Goal: Transaction & Acquisition: Book appointment/travel/reservation

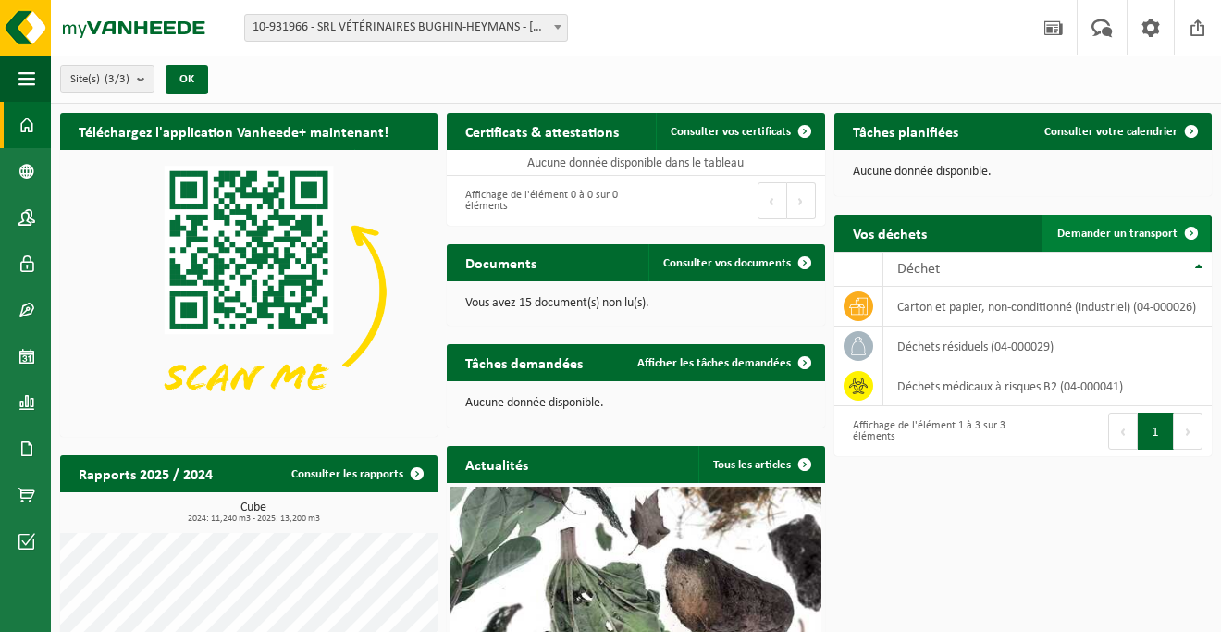
click at [1130, 232] on span "Demander un transport" at bounding box center [1117, 234] width 120 height 12
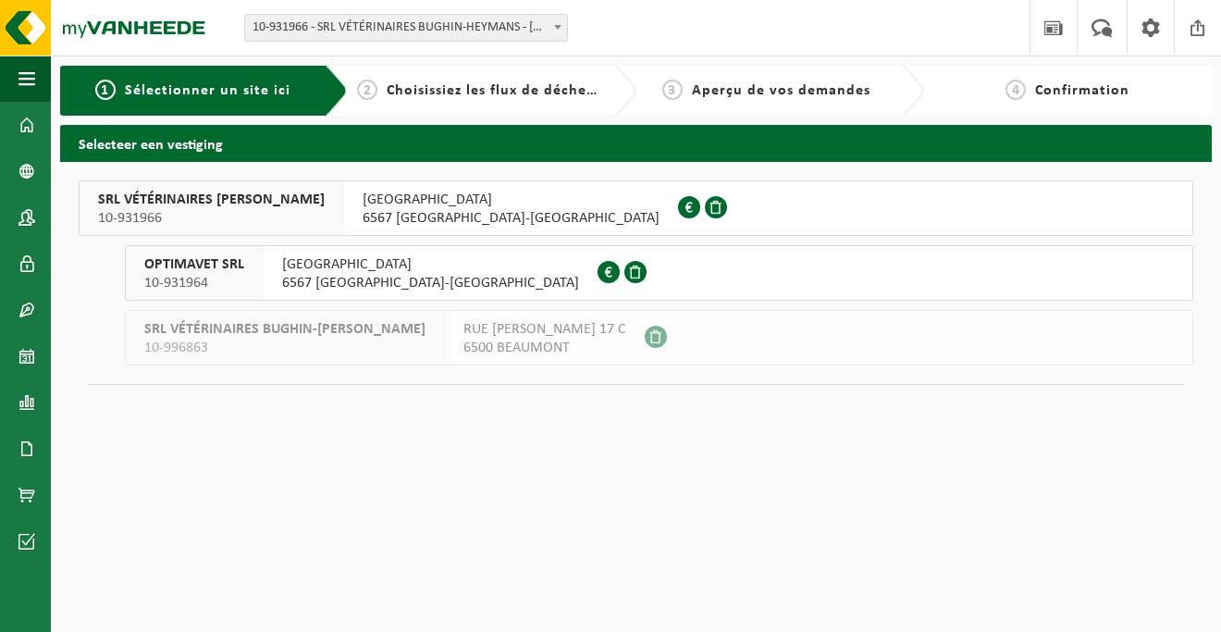
click at [463, 198] on span "[GEOGRAPHIC_DATA]" at bounding box center [511, 200] width 297 height 19
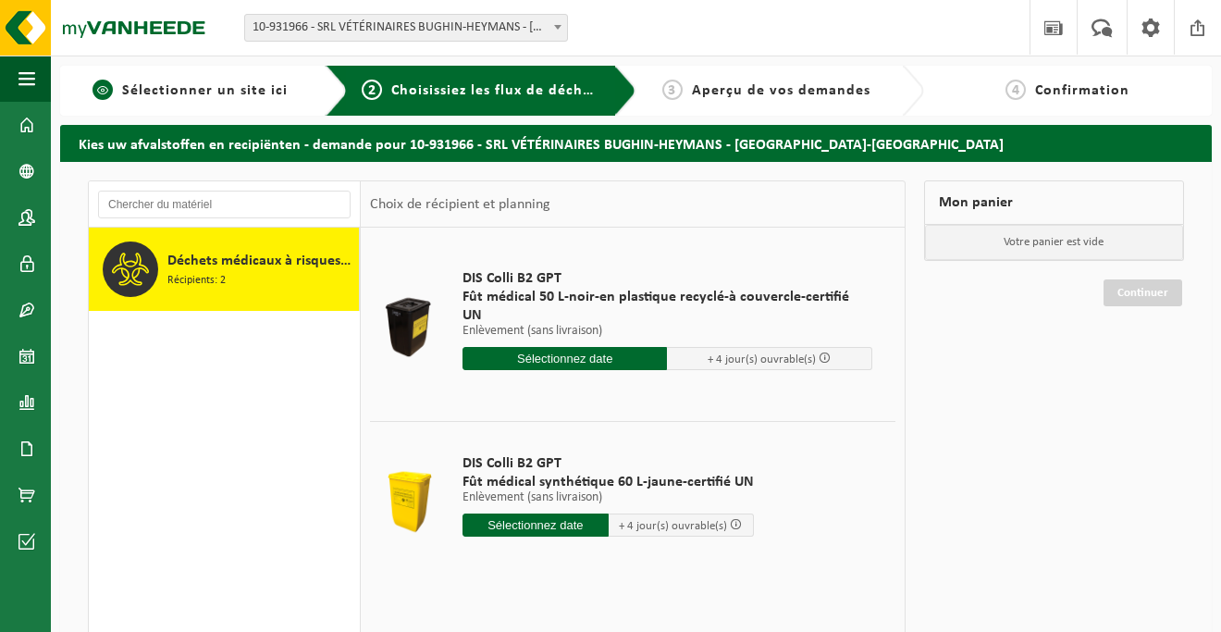
click at [105, 87] on span "1" at bounding box center [103, 90] width 20 height 20
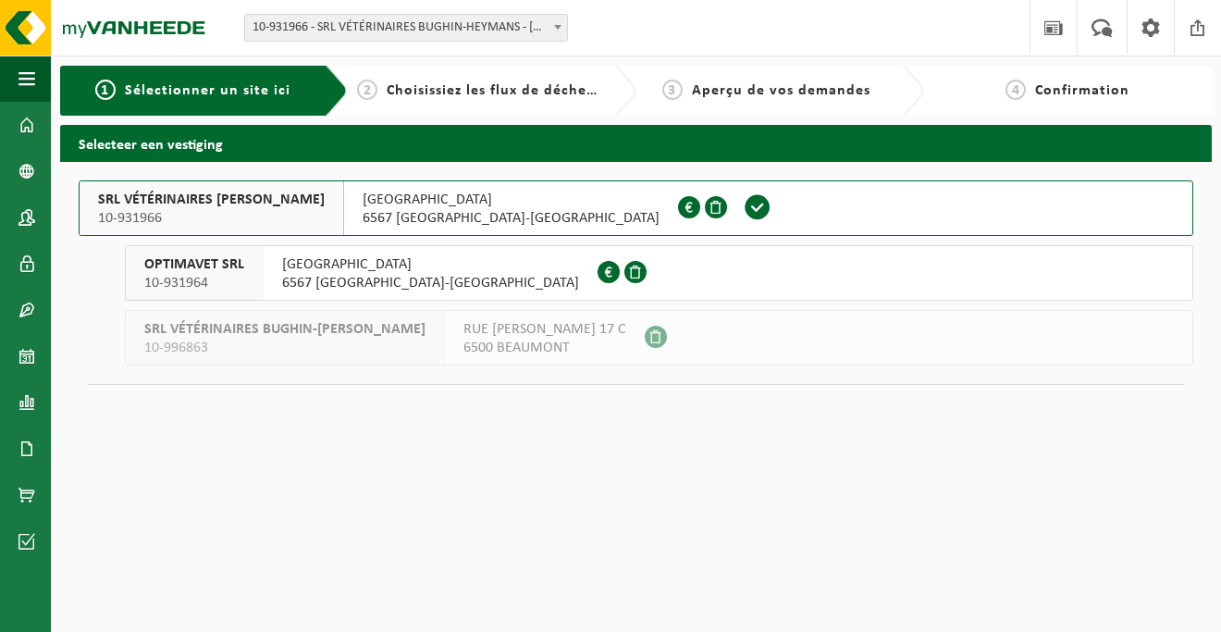
click at [215, 269] on span "OPTIMAVET SRL" at bounding box center [194, 264] width 100 height 19
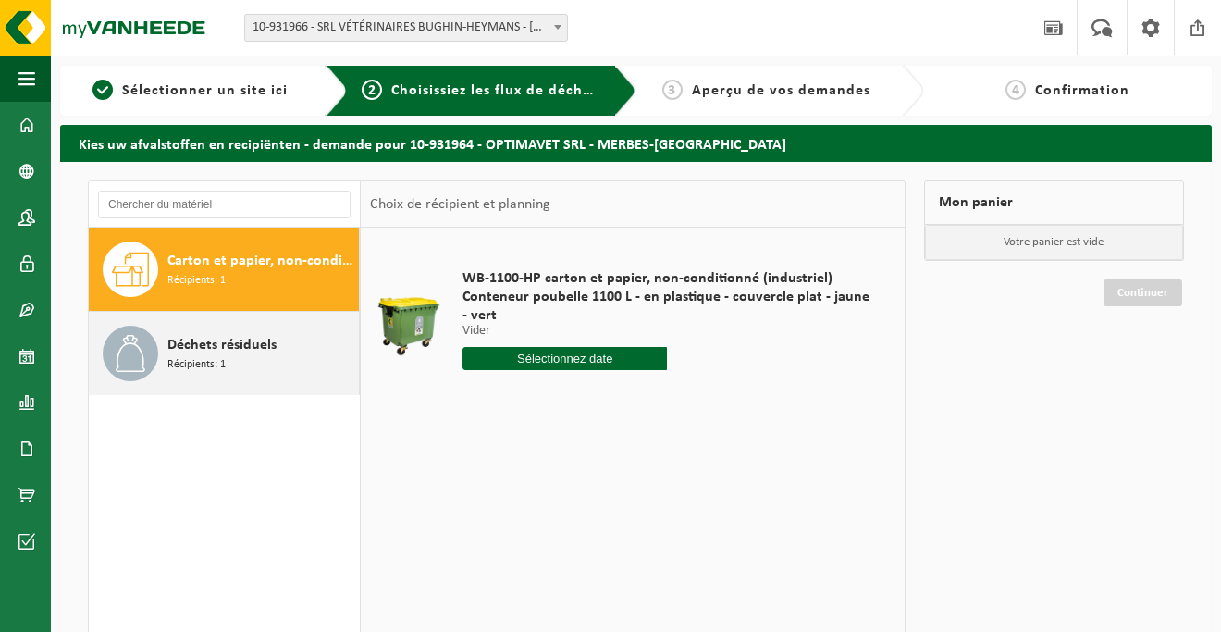
click at [229, 350] on span "Déchets résiduels" at bounding box center [221, 345] width 109 height 22
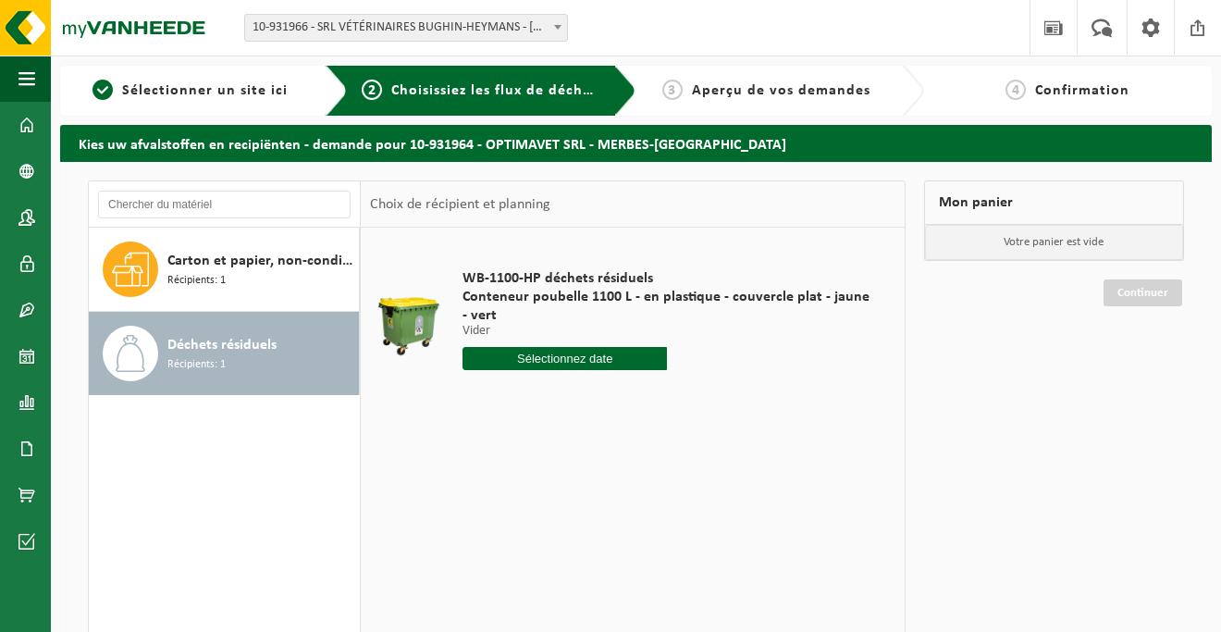
click at [512, 361] on input "text" at bounding box center [565, 358] width 204 height 23
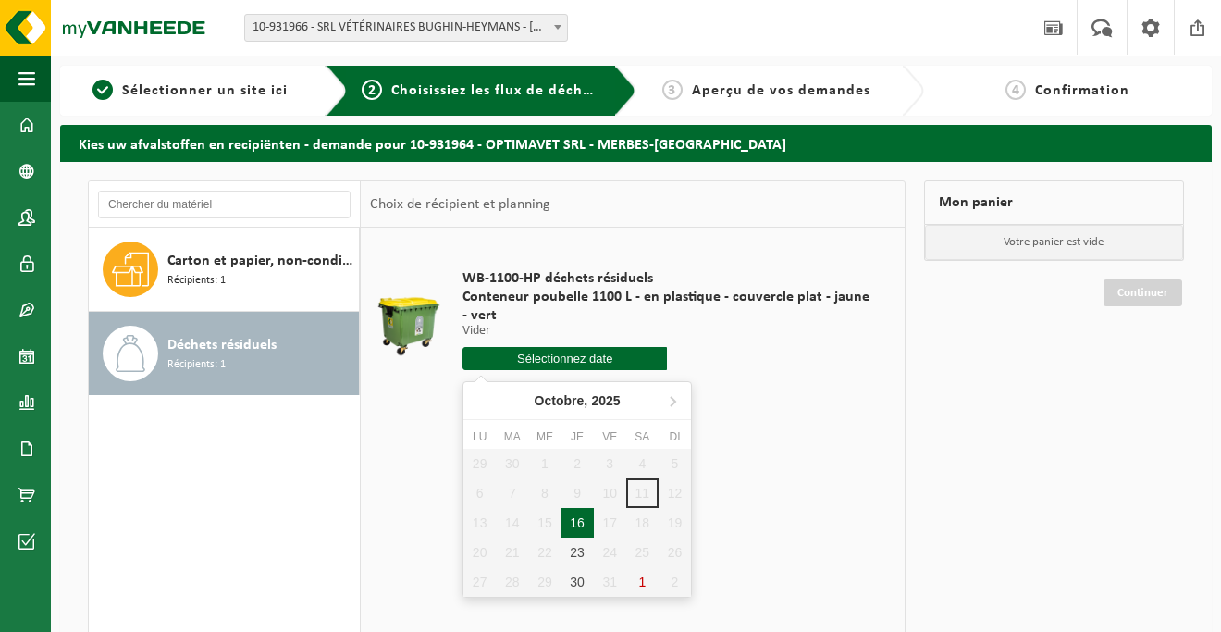
click at [580, 525] on div "16" at bounding box center [578, 523] width 32 height 30
type input "à partir de [DATE]"
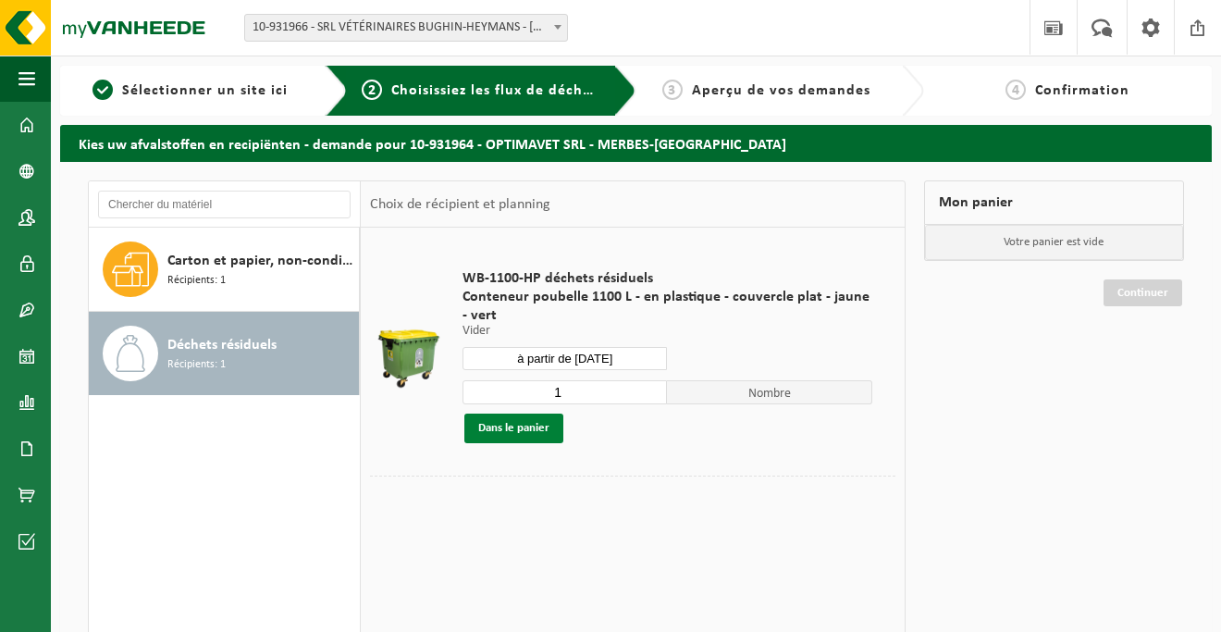
click at [503, 429] on button "Dans le panier" at bounding box center [513, 429] width 99 height 30
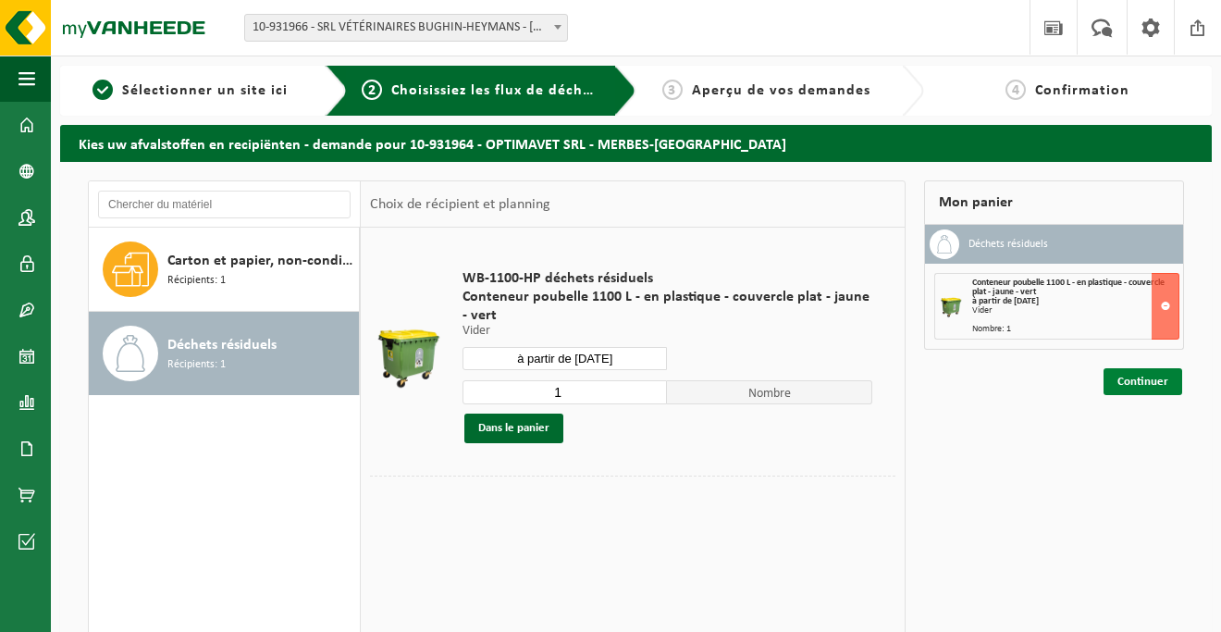
click at [1143, 379] on link "Continuer" at bounding box center [1143, 381] width 79 height 27
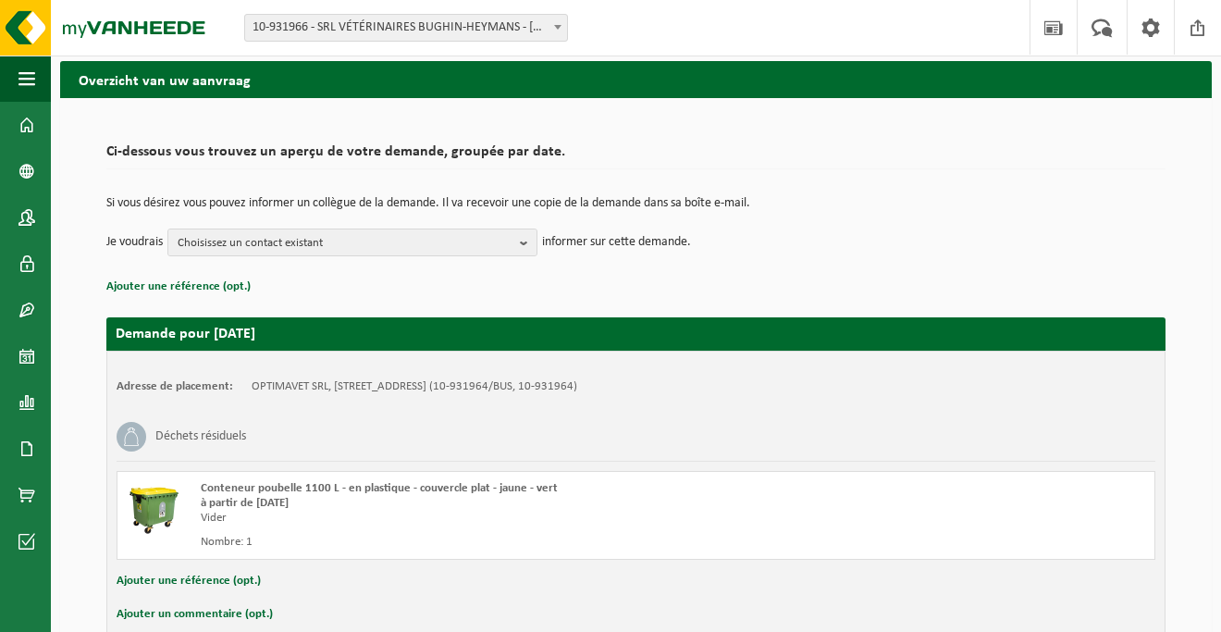
scroll to position [65, 0]
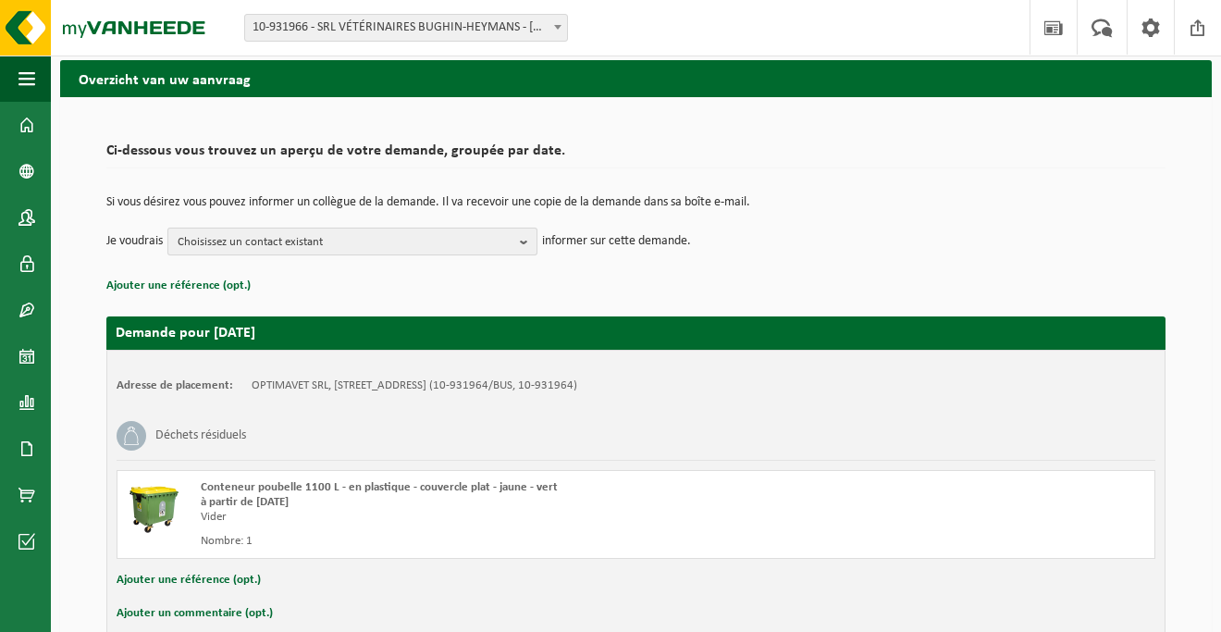
click at [473, 242] on span "Choisissez un contact existant" at bounding box center [345, 242] width 335 height 28
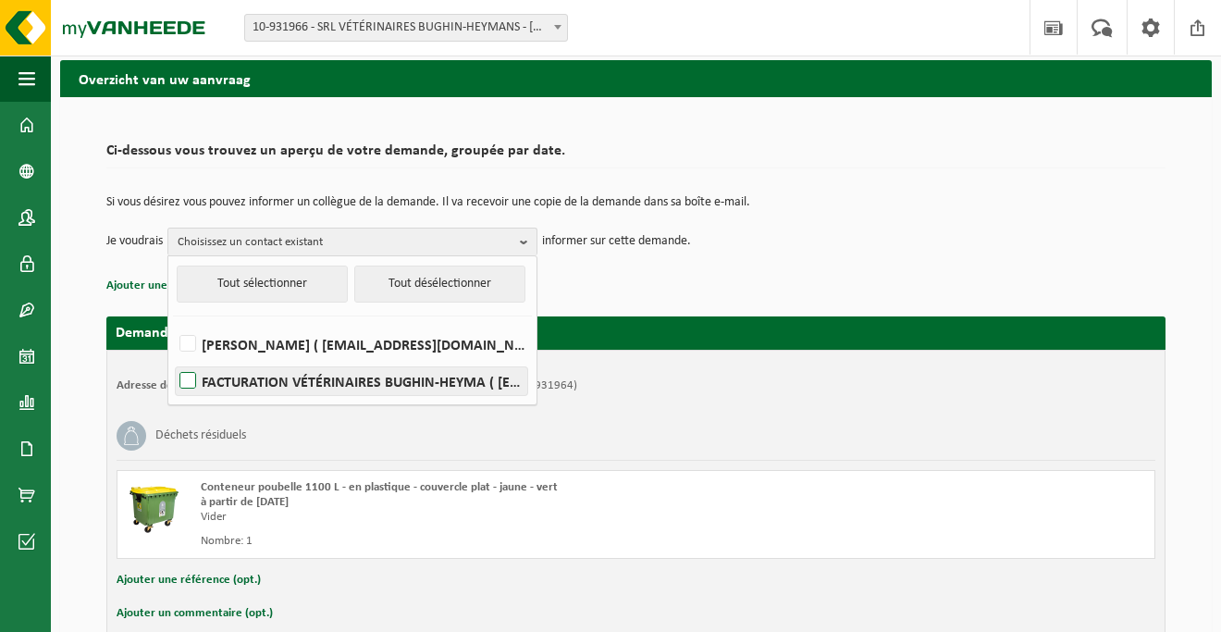
click at [297, 377] on label "FACTURATION VÉTÉRINAIRES BUGHIN-HEYMA ( [EMAIL_ADDRESS][DOMAIN_NAME] )" at bounding box center [352, 381] width 352 height 28
click at [173, 358] on input "FACTURATION VÉTÉRINAIRES BUGHIN-HEYMA ( [EMAIL_ADDRESS][DOMAIN_NAME] )" at bounding box center [172, 357] width 1 height 1
checkbox input "true"
click at [630, 290] on p "Ajouter une référence (opt.)" at bounding box center [635, 286] width 1059 height 24
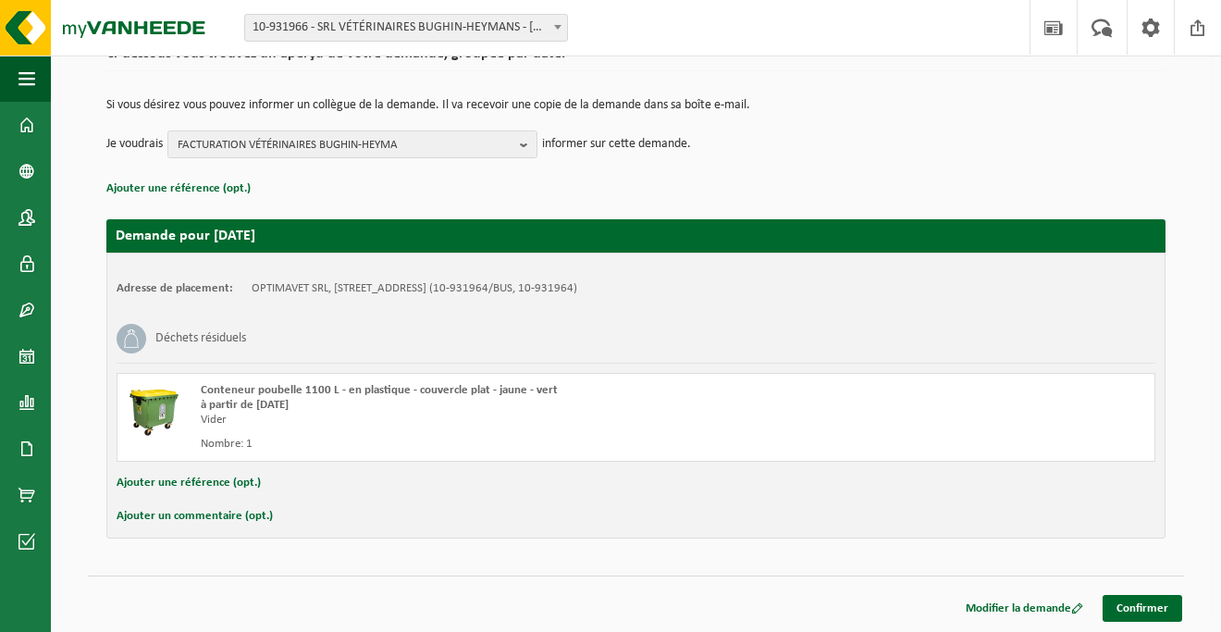
scroll to position [127, 0]
